Goal: Information Seeking & Learning: Learn about a topic

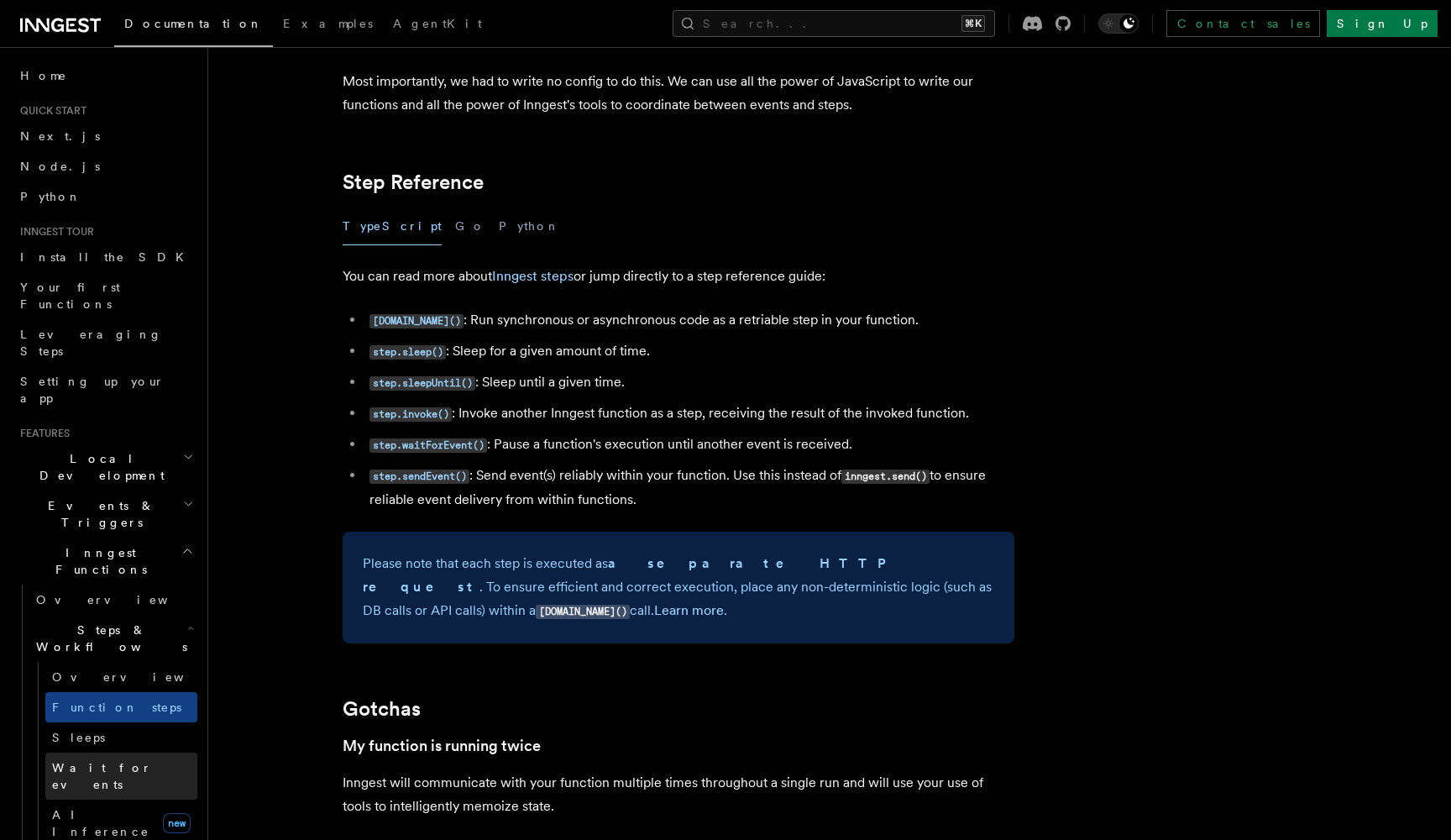
scroll to position [221, 0]
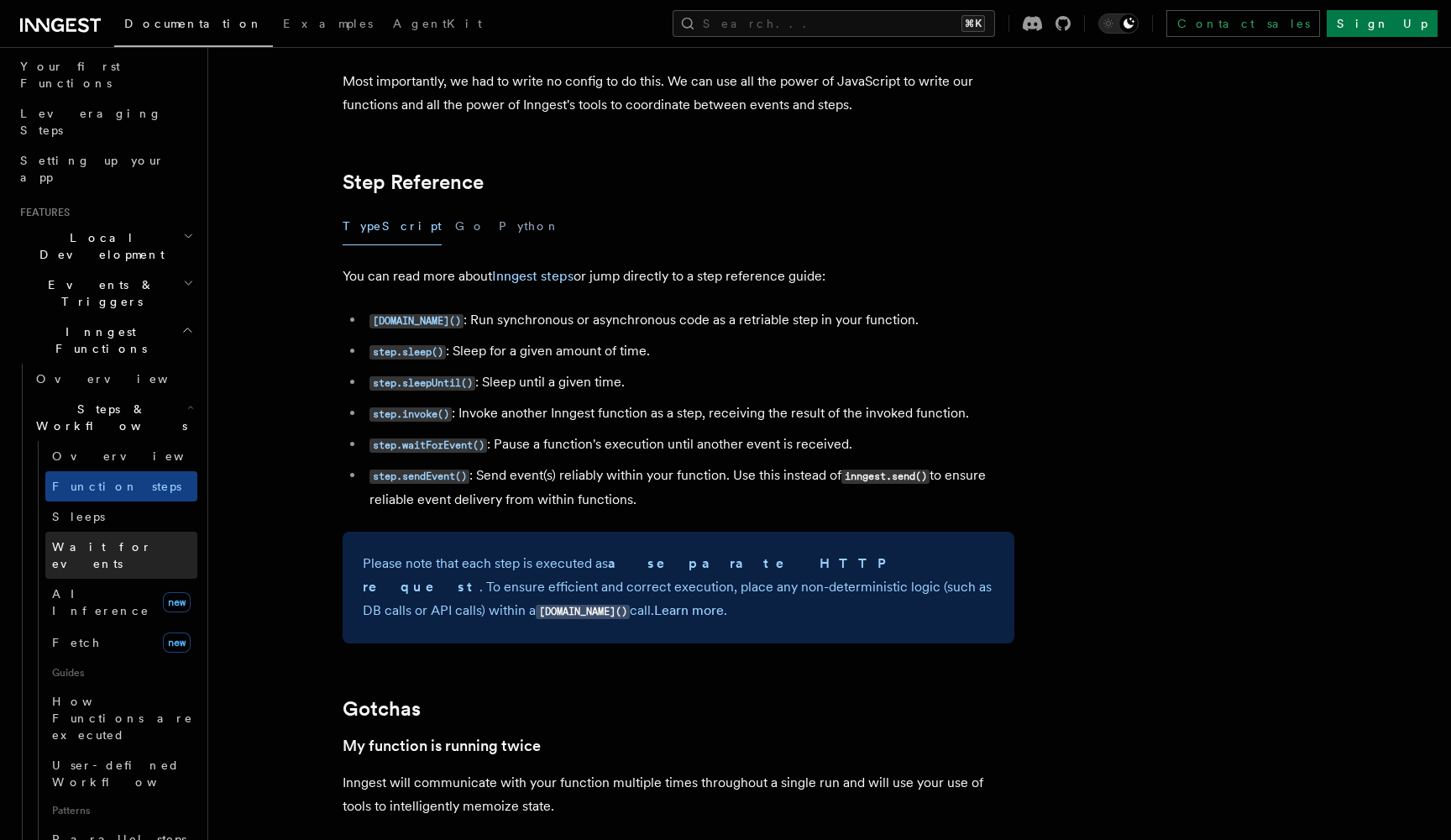
click at [77, 538] on span "Wait for events" at bounding box center [125, 554] width 146 height 33
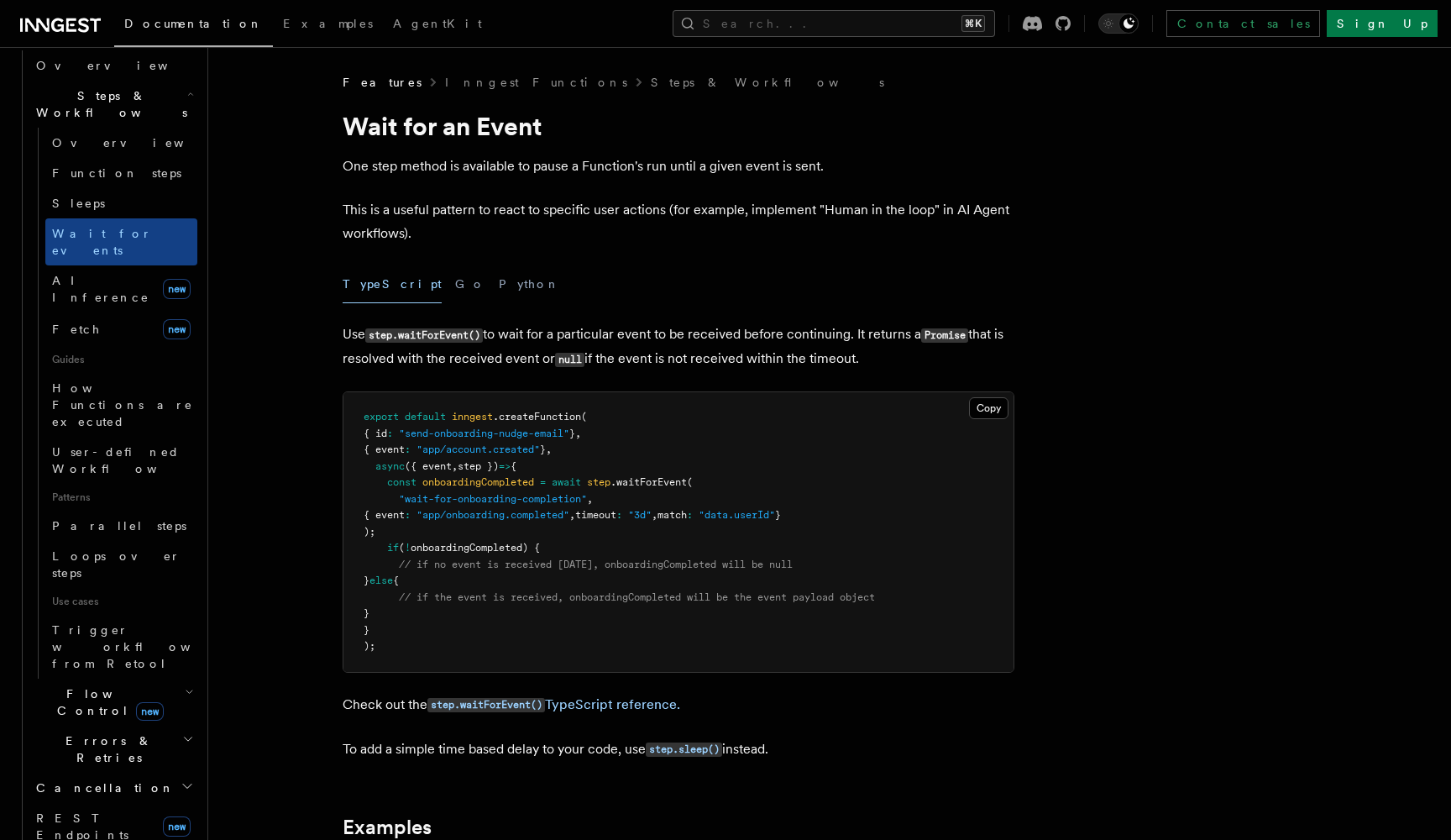
scroll to position [605, 0]
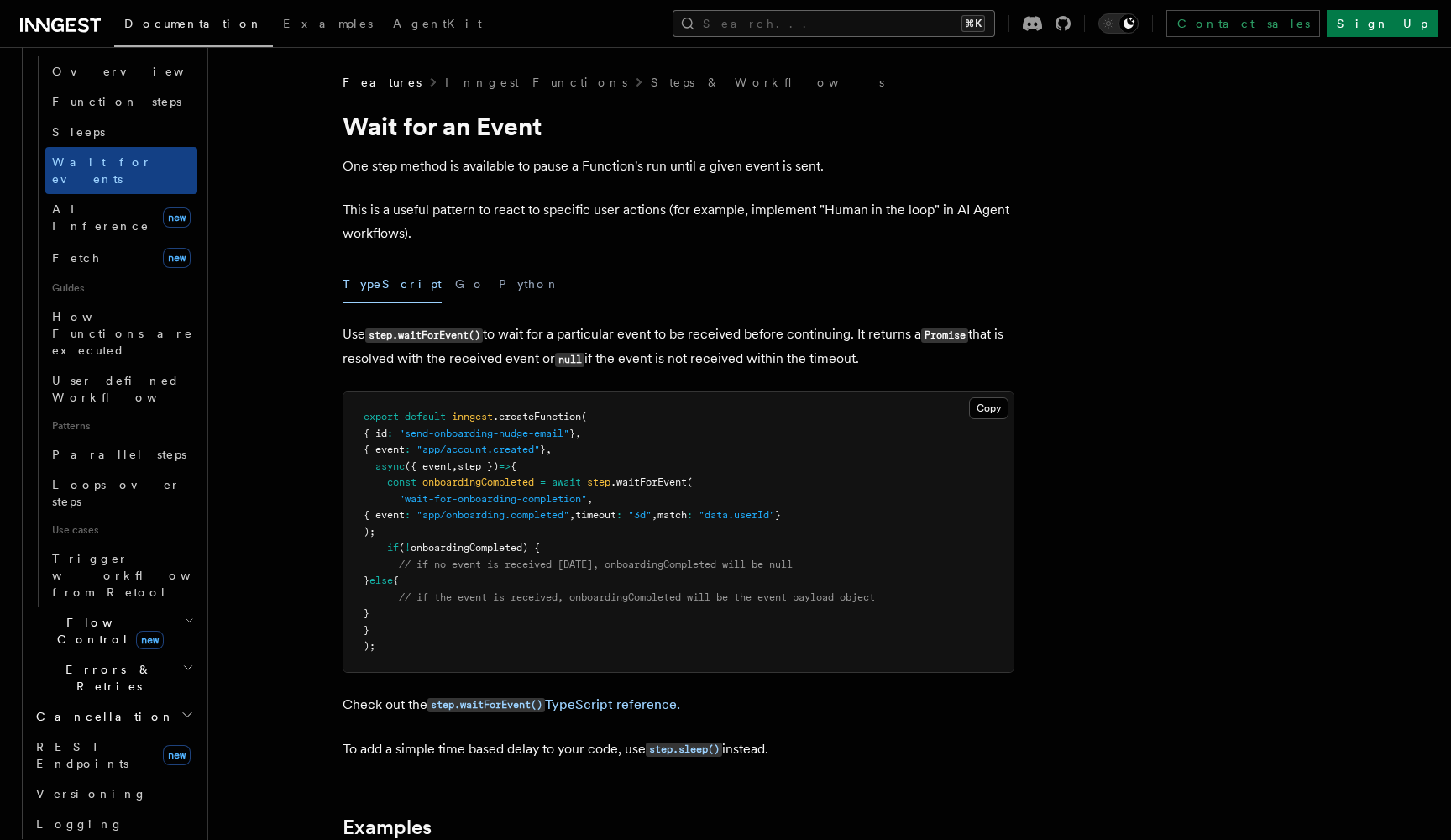
click at [897, 29] on button "Search... ⌘K" at bounding box center [834, 23] width 323 height 27
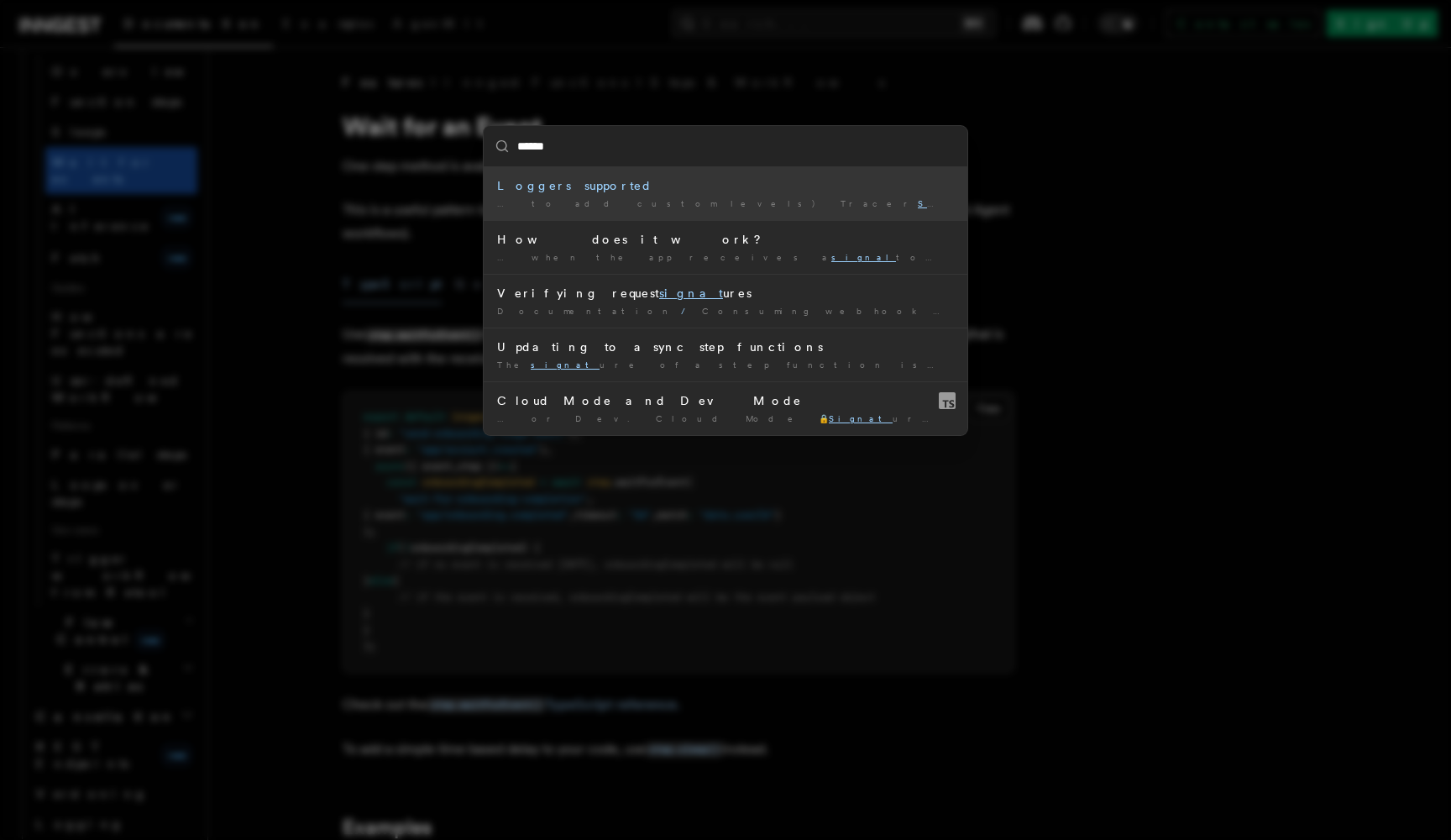
type input "******"
click at [744, 77] on div "****** Loggers supported … to add custom levels) Tracer Signal e Was this page …" at bounding box center [725, 420] width 1451 height 840
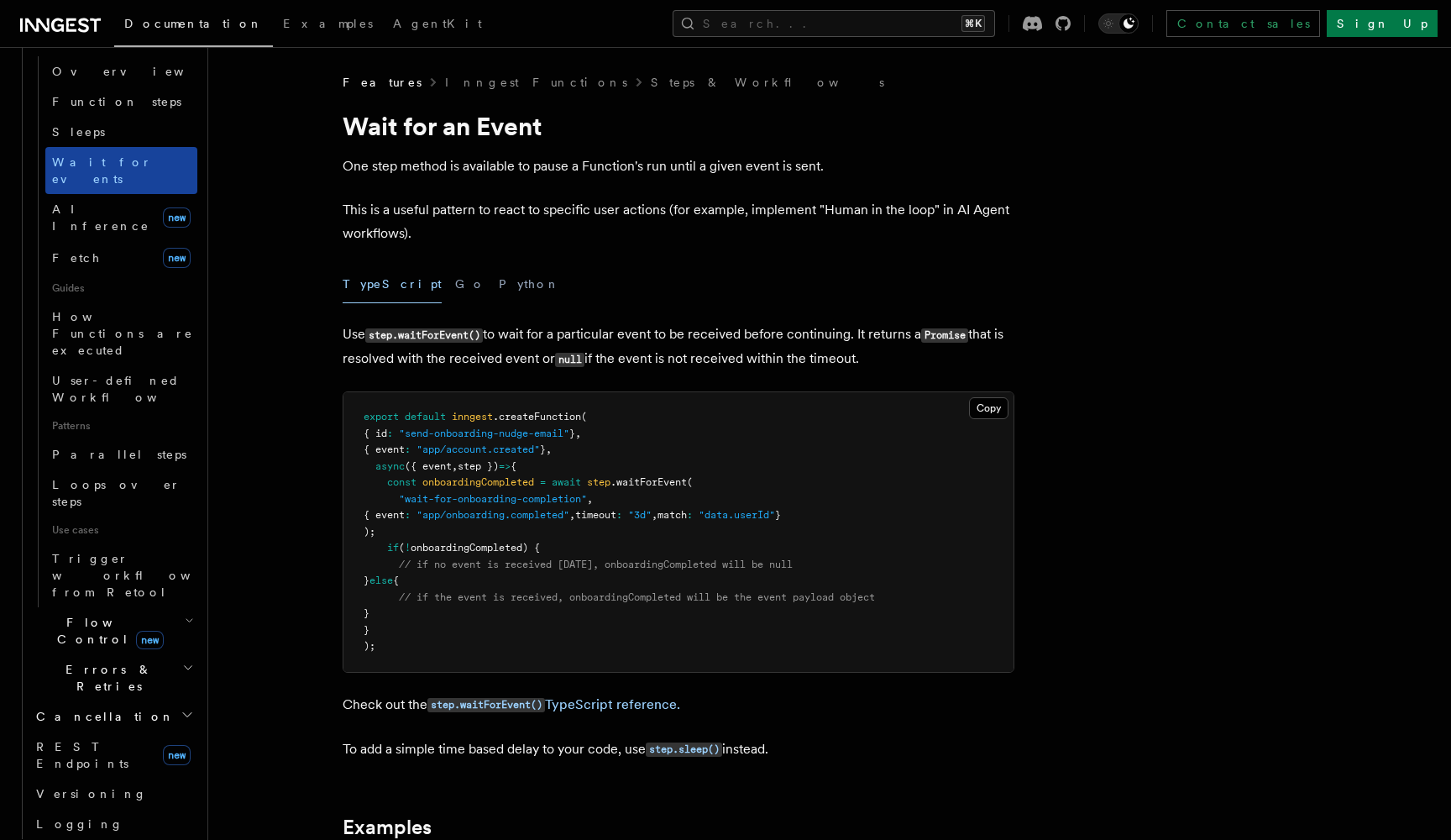
scroll to position [0, 0]
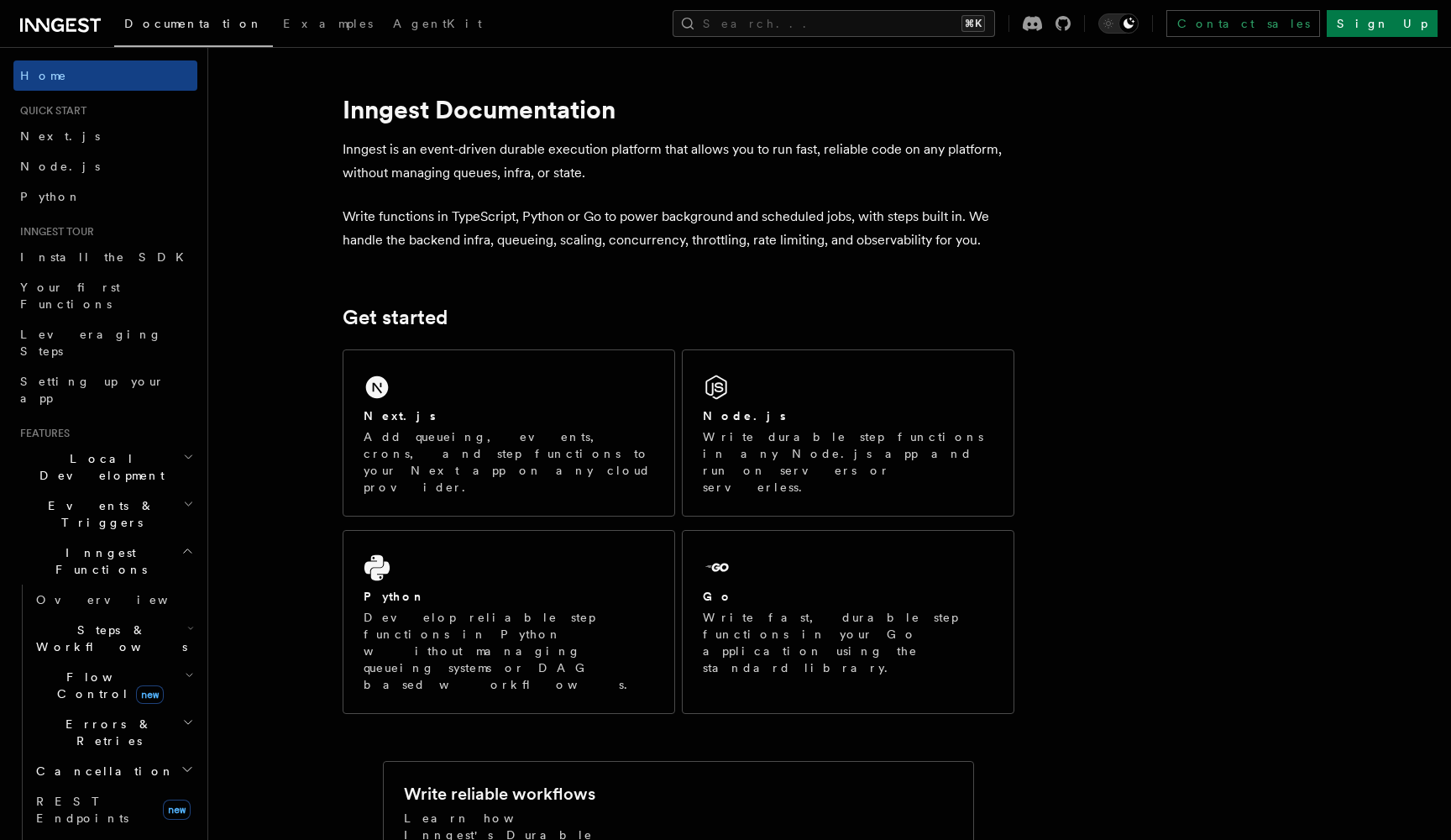
click at [66, 21] on icon at bounding box center [60, 25] width 81 height 20
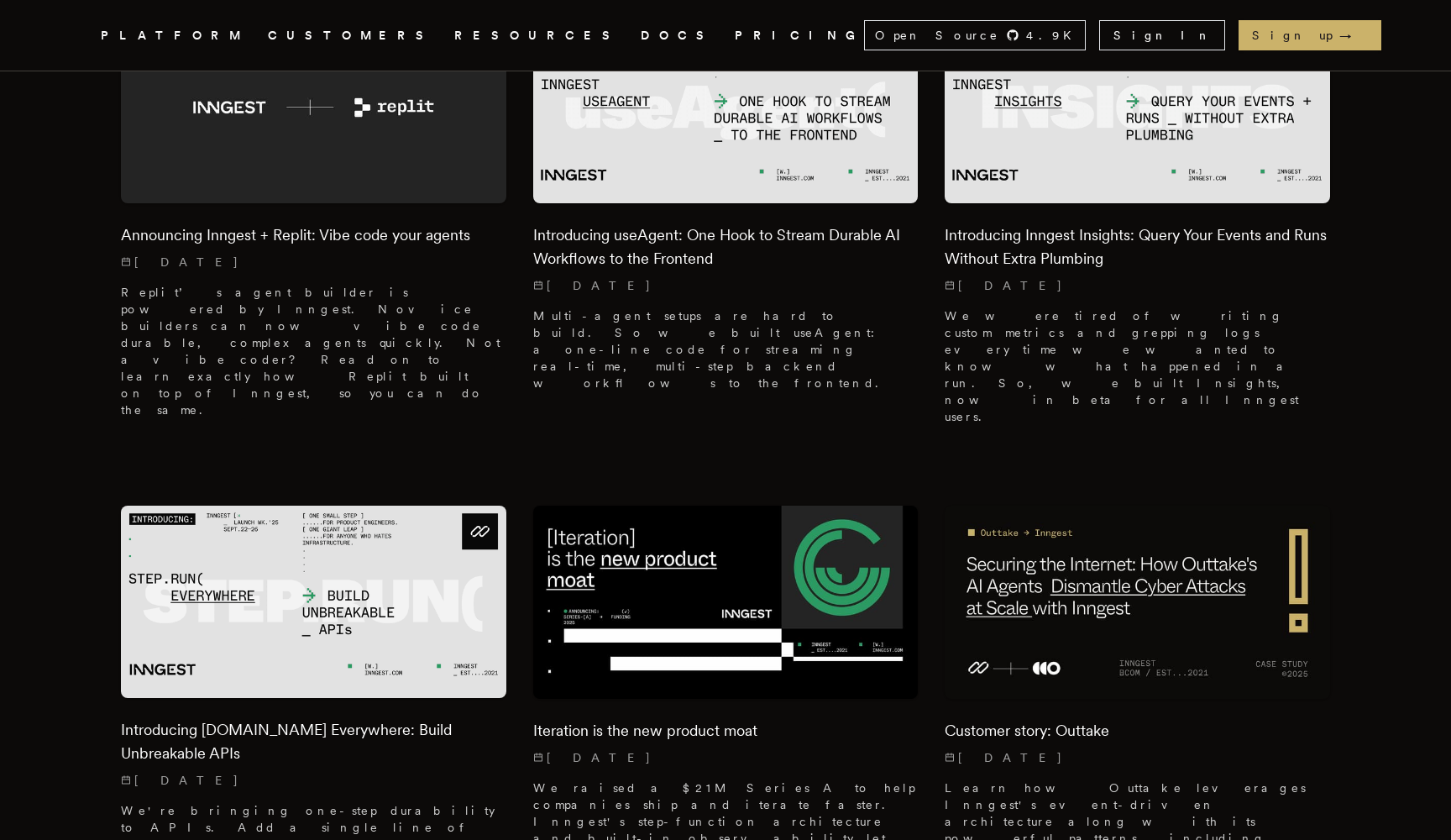
scroll to position [612, 0]
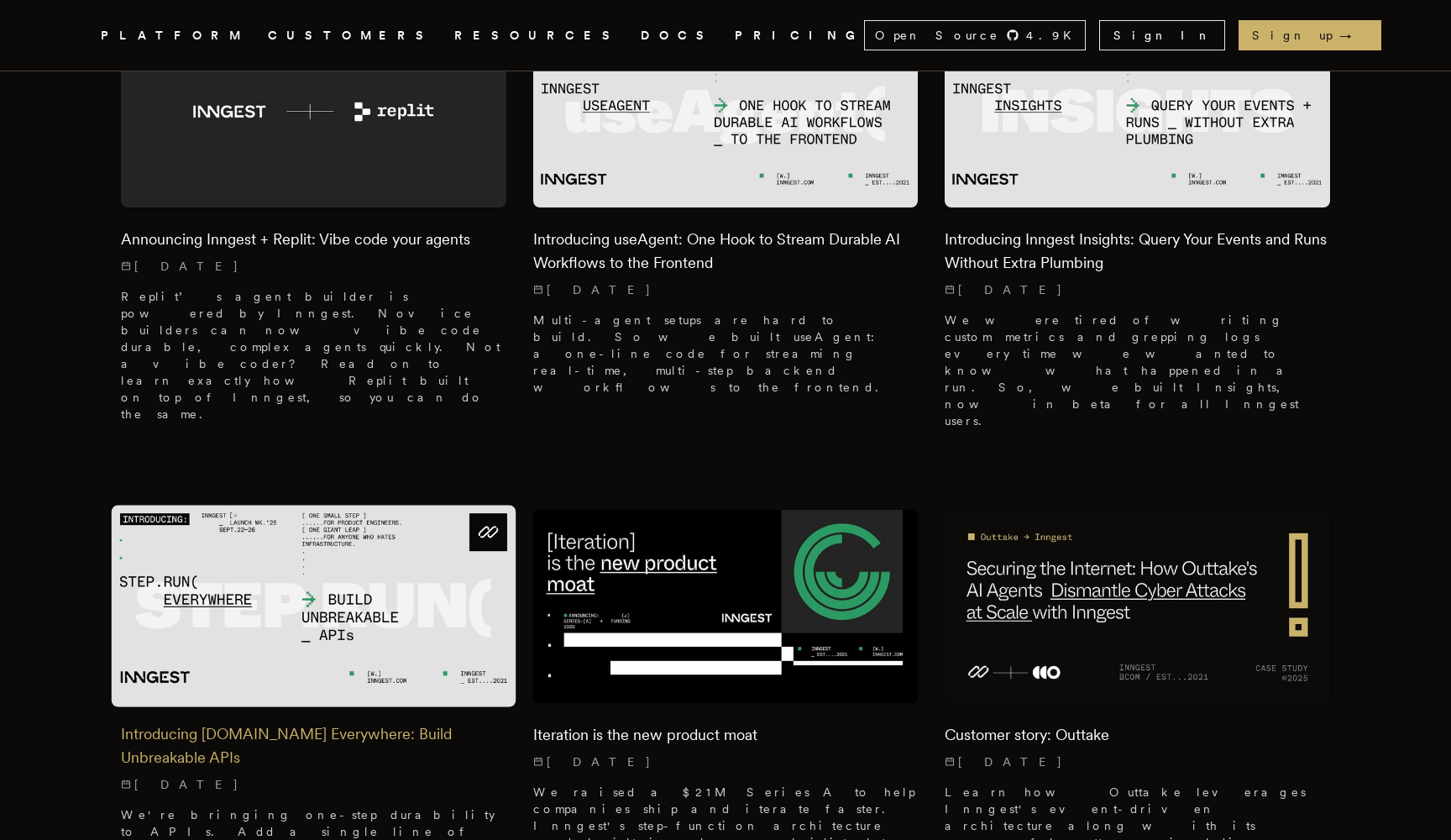
click at [310, 722] on h2 "Introducing Step.Run Everywhere: Build Unbreakable APIs" at bounding box center [313, 746] width 386 height 47
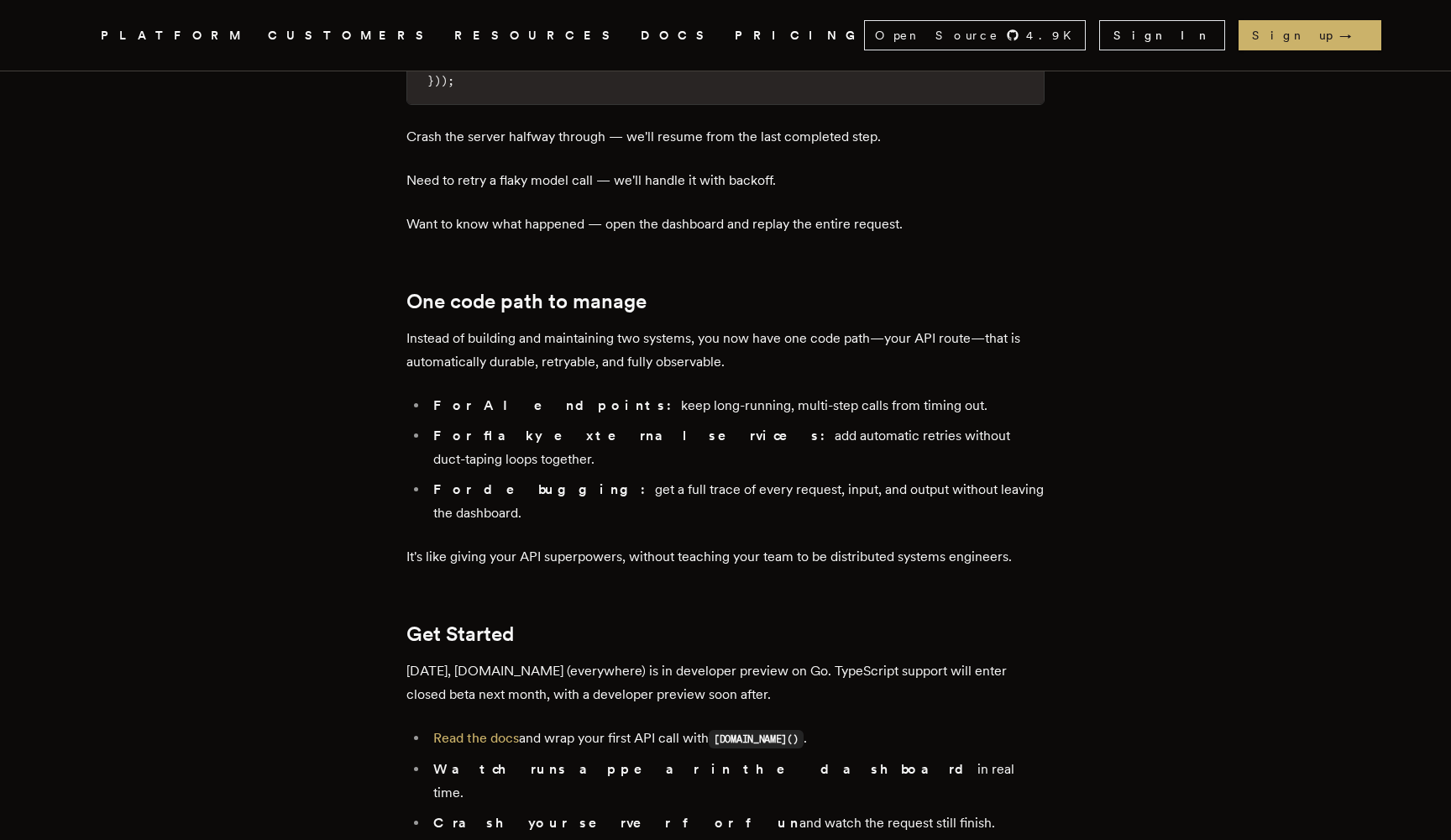
scroll to position [2569, 0]
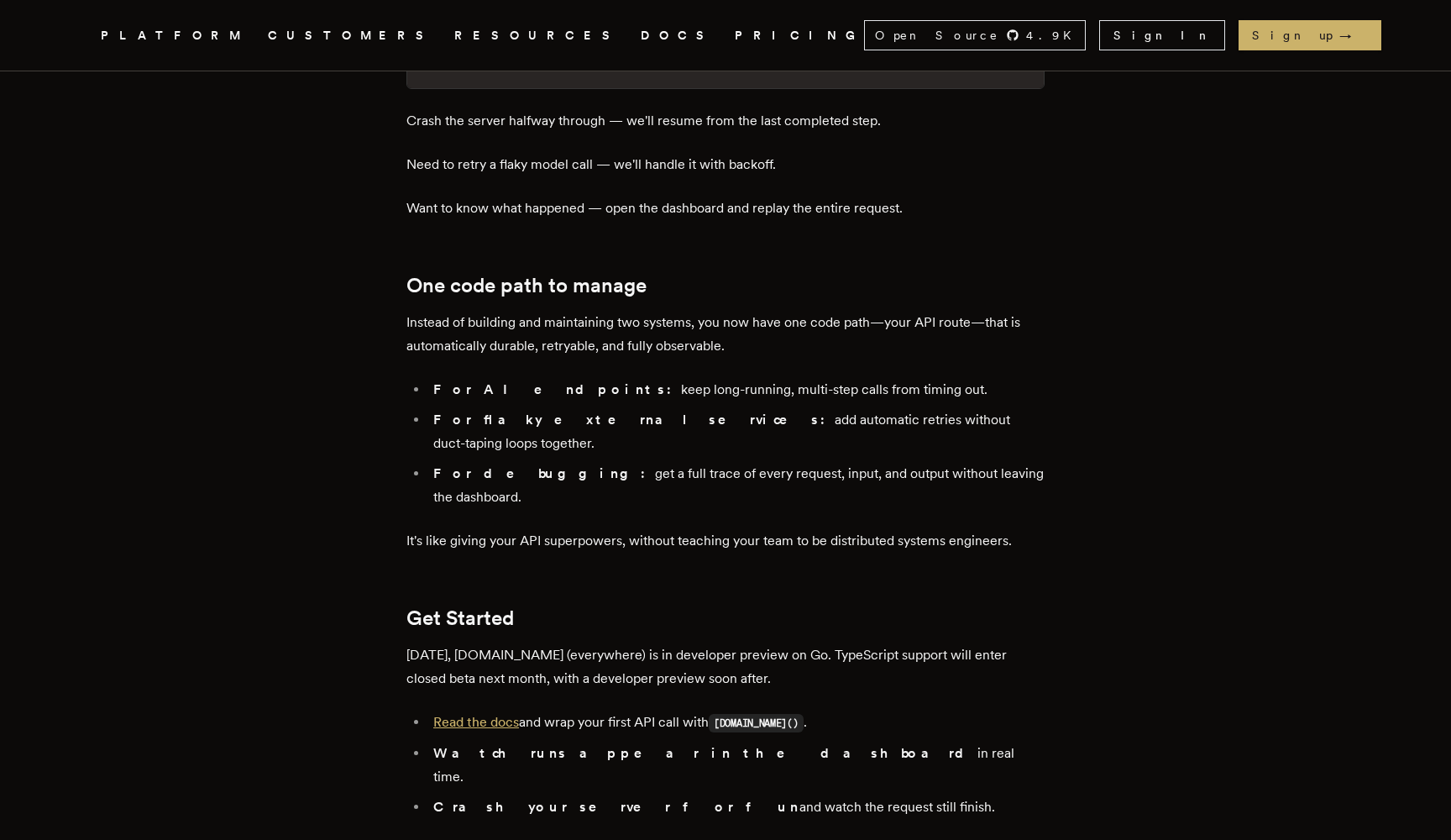
click at [475, 714] on link "Read the docs" at bounding box center [476, 722] width 85 height 16
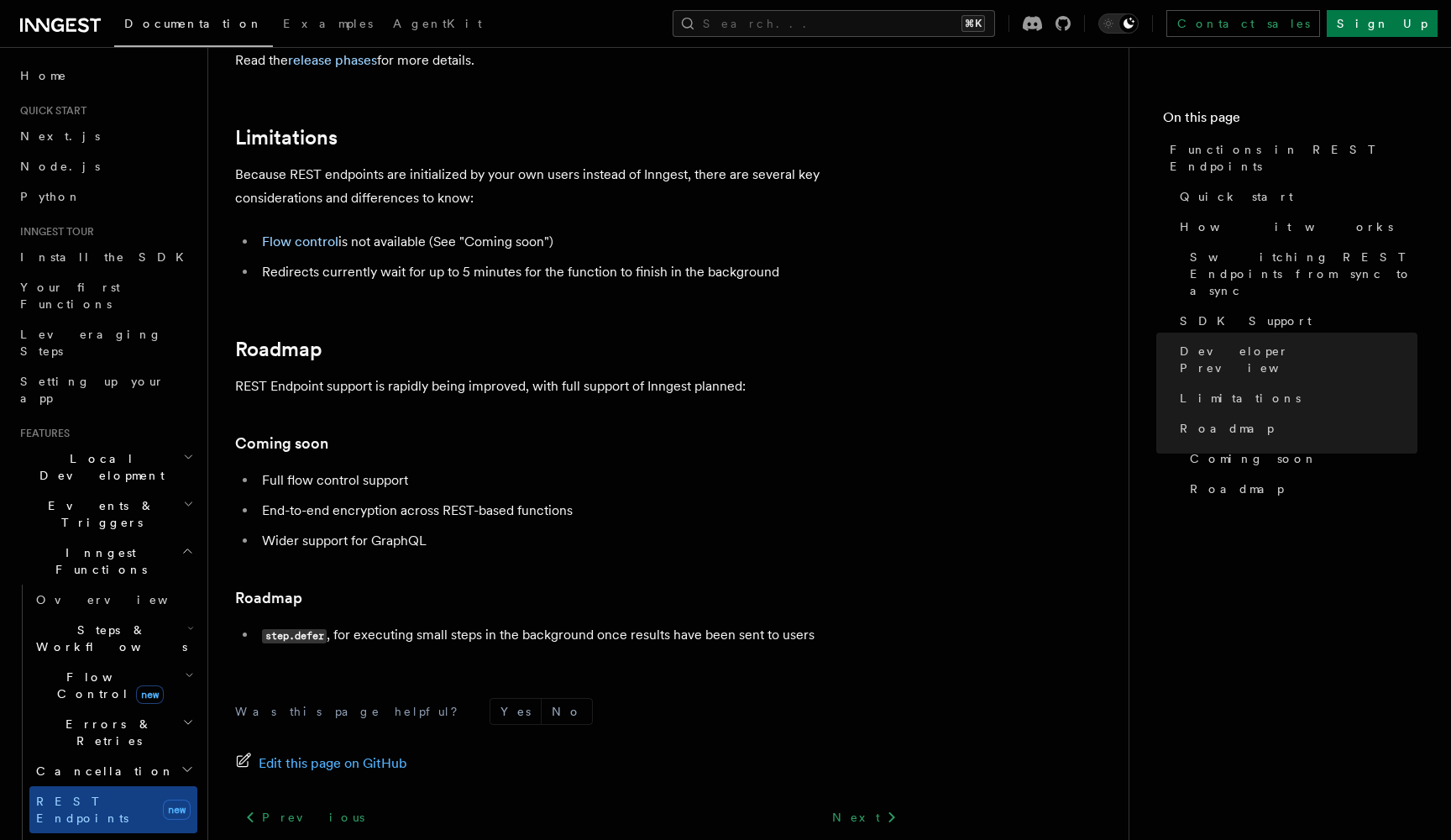
scroll to position [2208, 0]
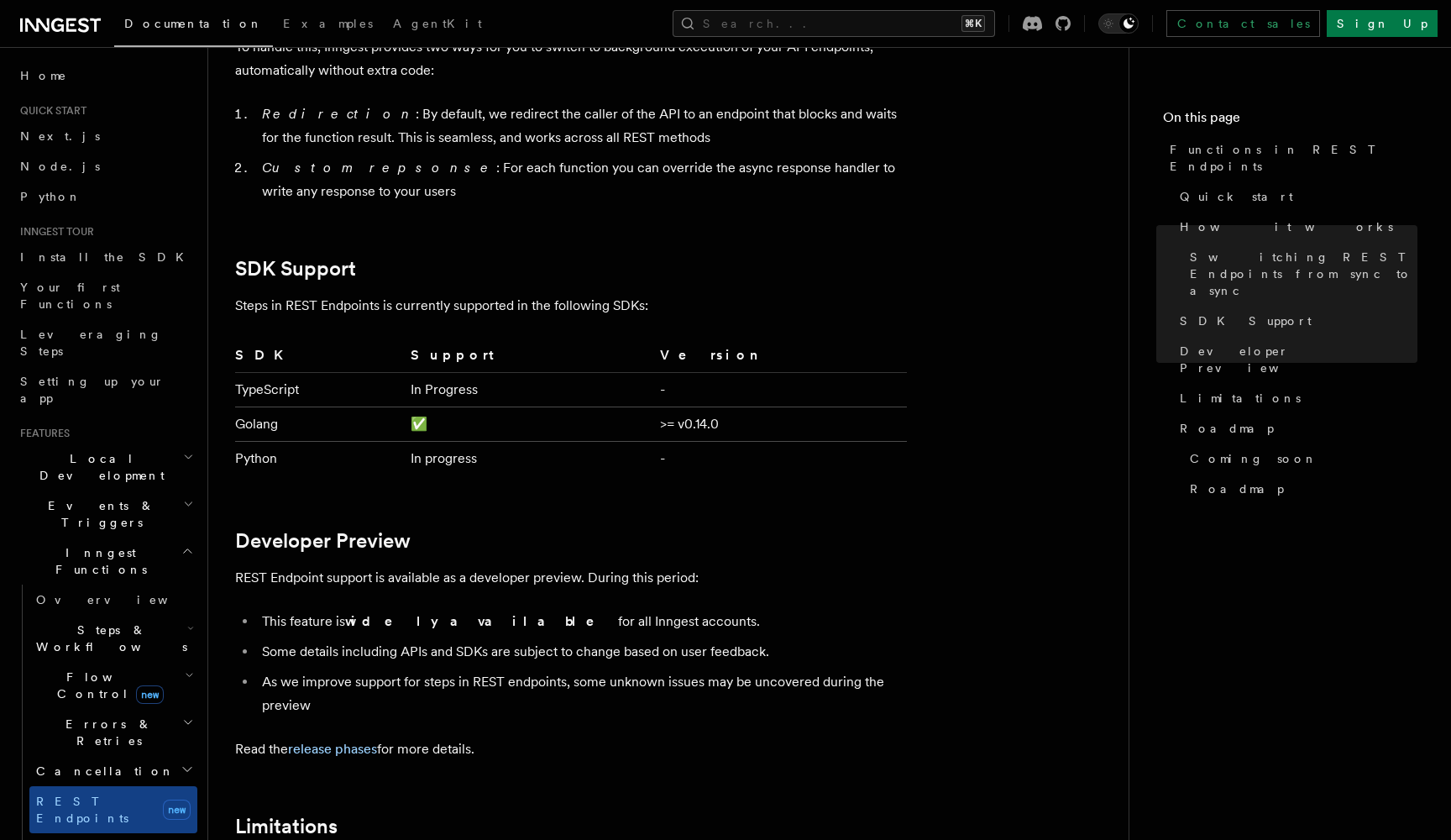
drag, startPoint x: 877, startPoint y: 8, endPoint x: 941, endPoint y: 238, distance: 238.7
